Goal: Check status

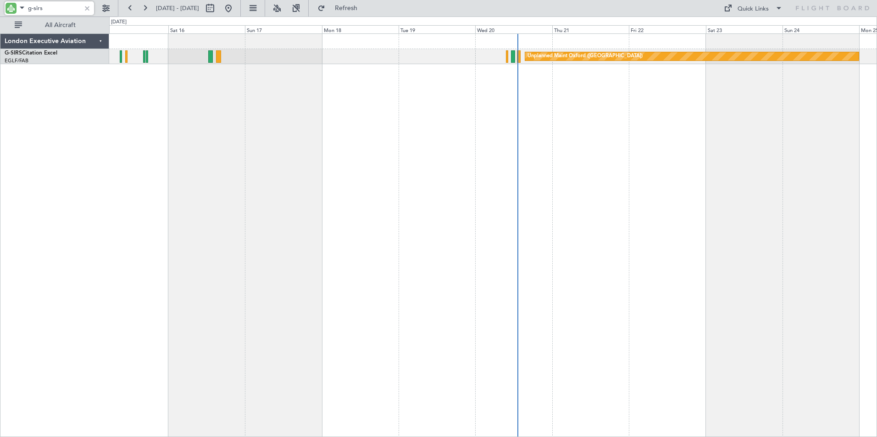
drag, startPoint x: 35, startPoint y: 7, endPoint x: 54, endPoint y: 8, distance: 18.3
click at [54, 8] on input "g-sirs" at bounding box center [54, 8] width 53 height 14
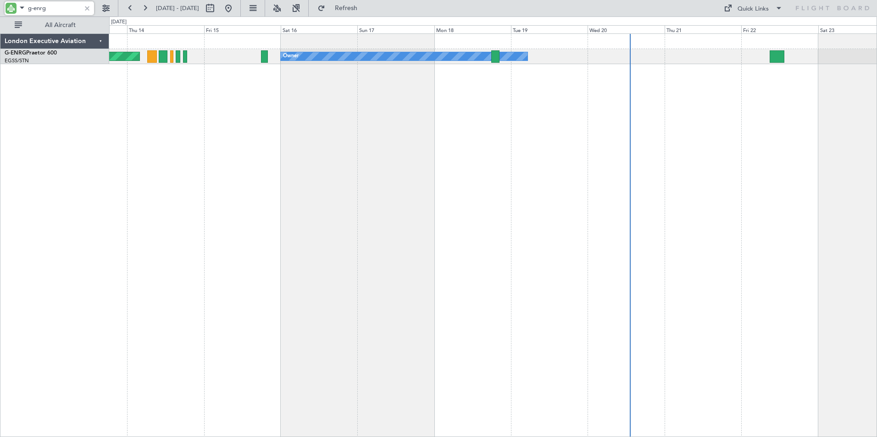
click at [459, 119] on div "Owner Planned Maint [GEOGRAPHIC_DATA] ([GEOGRAPHIC_DATA]) No Crew" at bounding box center [493, 235] width 768 height 404
drag, startPoint x: 33, startPoint y: 6, endPoint x: 55, endPoint y: 7, distance: 21.1
click at [55, 7] on input "g-enrg" at bounding box center [54, 8] width 53 height 14
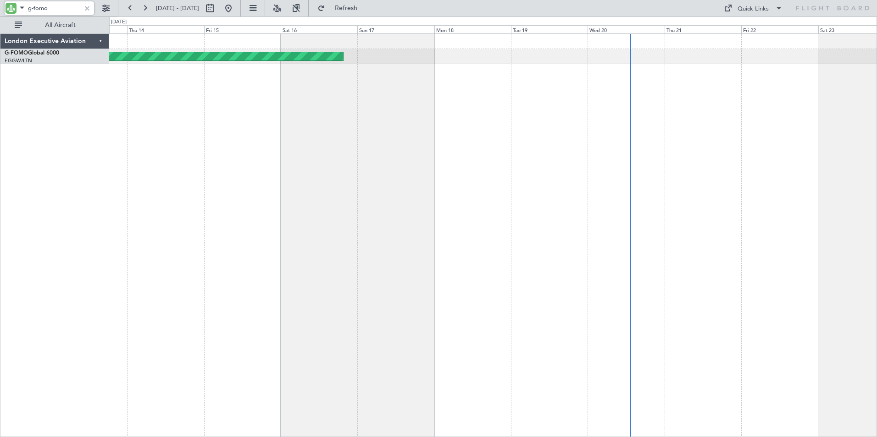
type input "g-fomo"
click at [127, 8] on button at bounding box center [130, 8] width 15 height 15
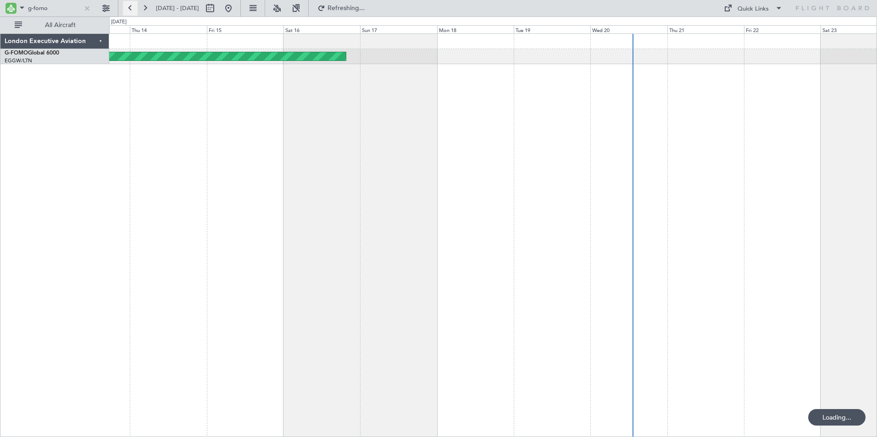
click at [128, 8] on button at bounding box center [130, 8] width 15 height 15
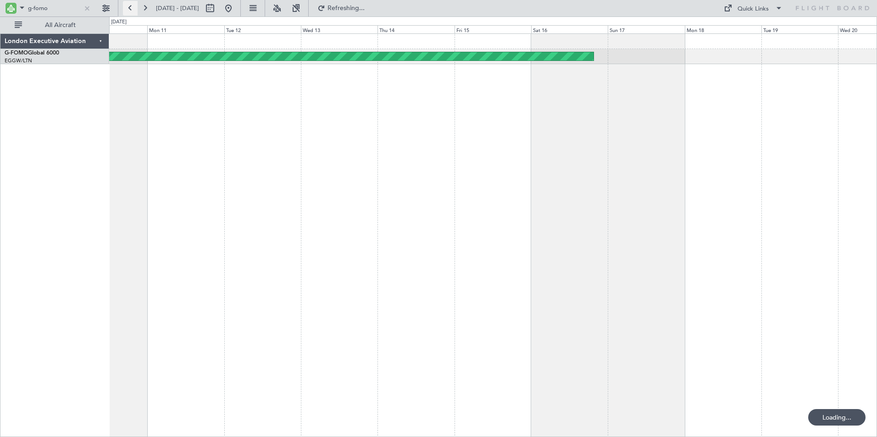
click at [128, 8] on button at bounding box center [130, 8] width 15 height 15
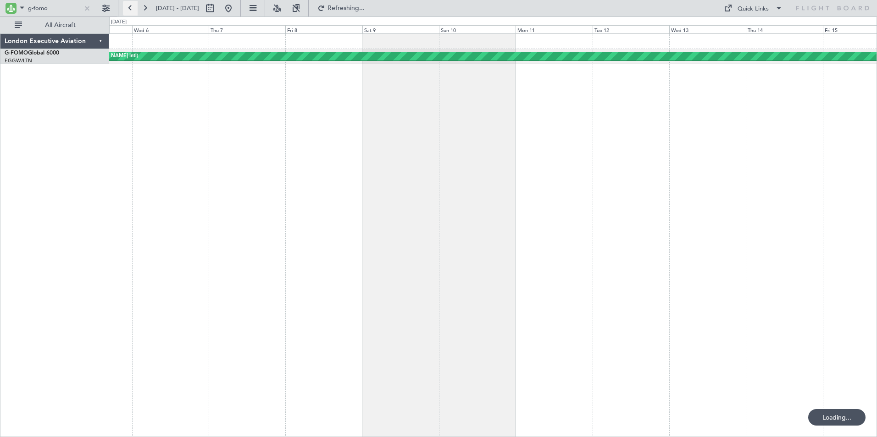
click at [128, 8] on button at bounding box center [130, 8] width 15 height 15
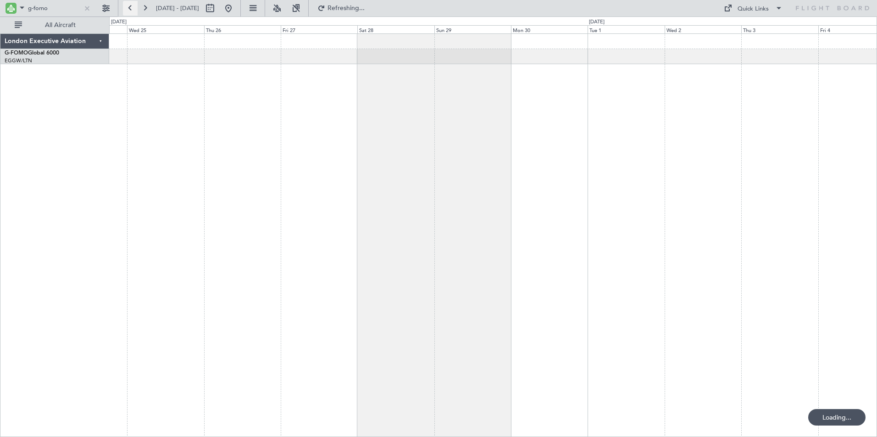
click at [128, 8] on button at bounding box center [130, 8] width 15 height 15
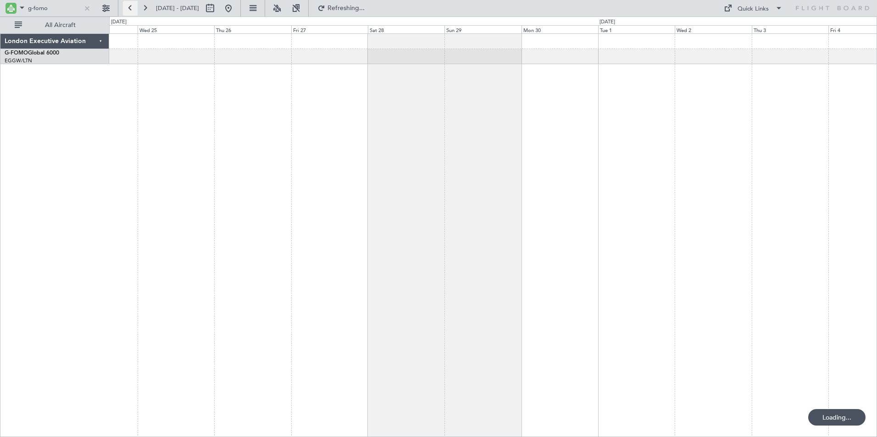
click at [128, 8] on button at bounding box center [130, 8] width 15 height 15
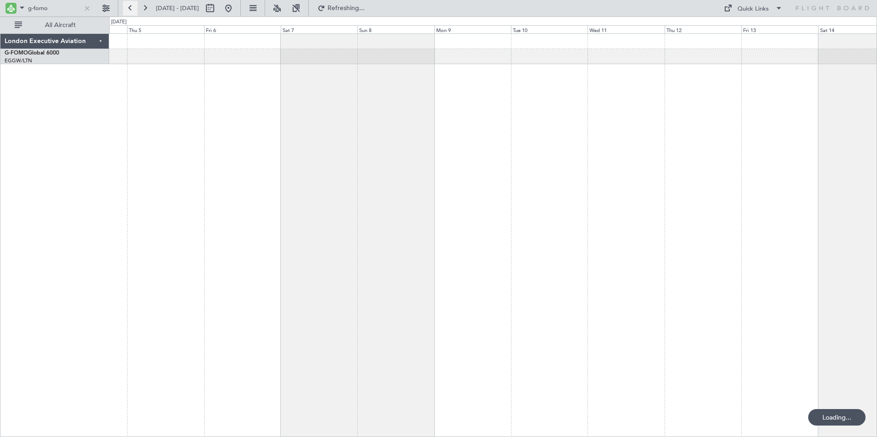
click at [128, 8] on button at bounding box center [130, 8] width 15 height 15
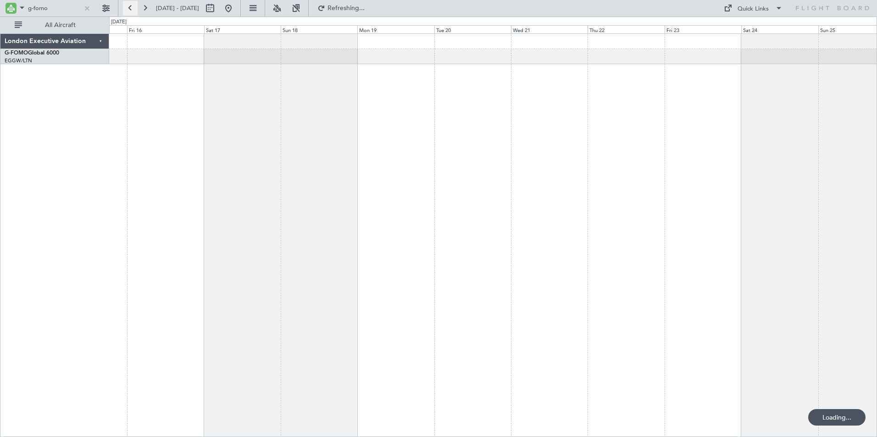
click at [128, 8] on button at bounding box center [130, 8] width 15 height 15
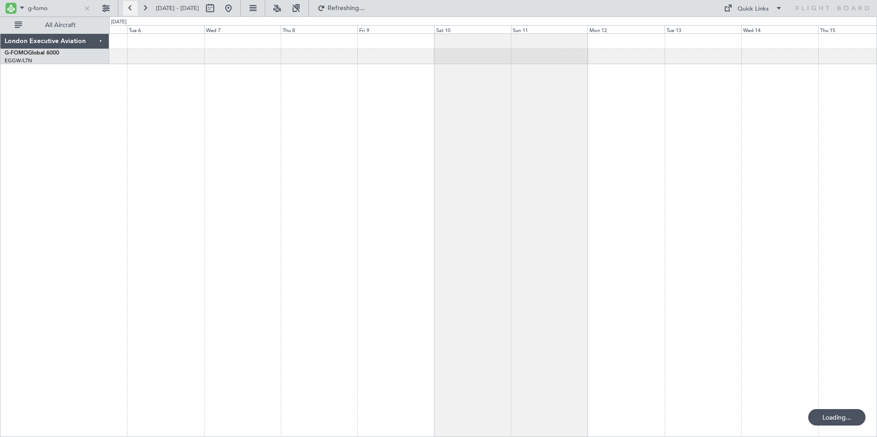
click at [128, 8] on button at bounding box center [130, 8] width 15 height 15
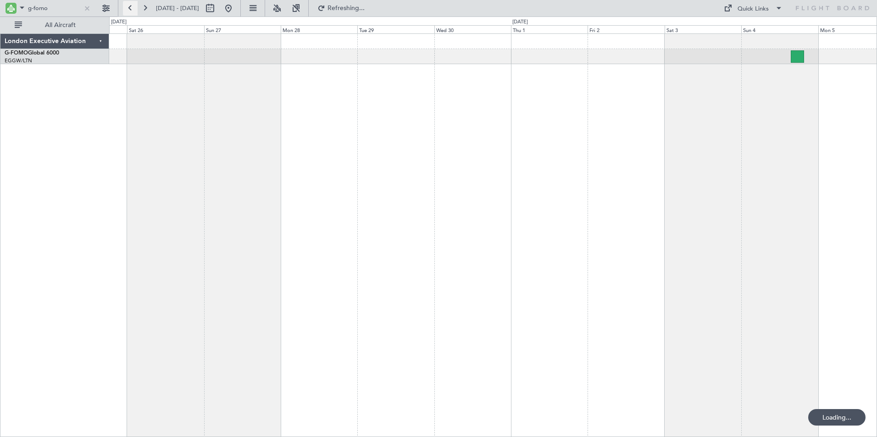
click at [128, 8] on button at bounding box center [130, 8] width 15 height 15
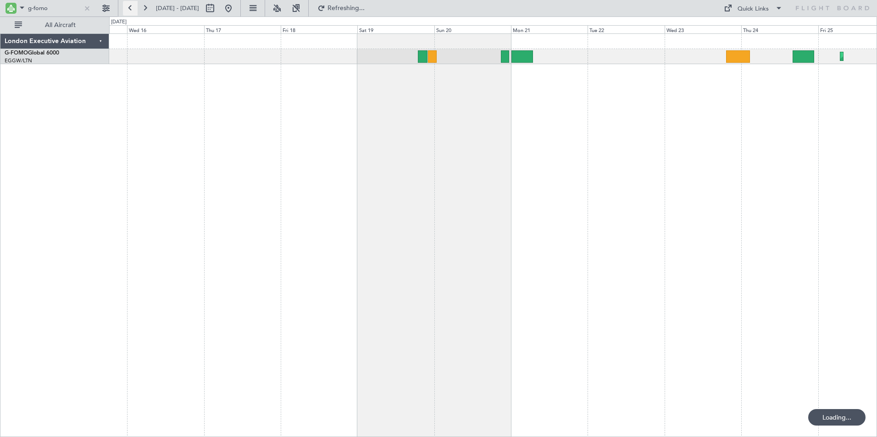
click at [128, 8] on button at bounding box center [130, 8] width 15 height 15
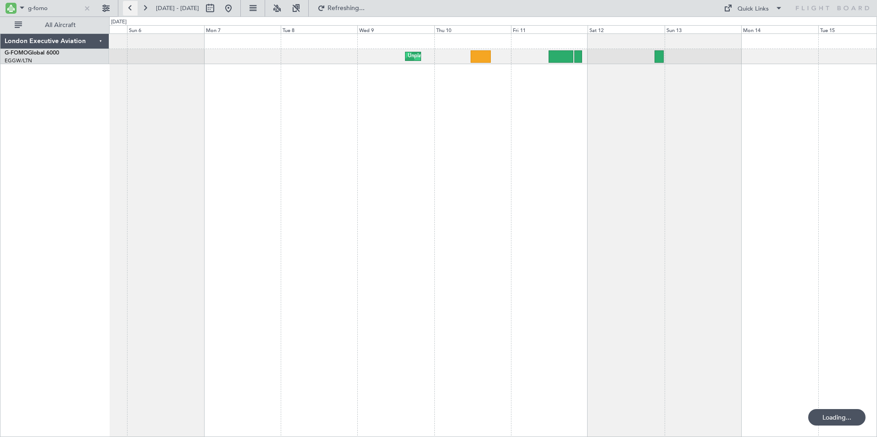
click at [128, 8] on button at bounding box center [130, 8] width 15 height 15
